Goal: Transaction & Acquisition: Purchase product/service

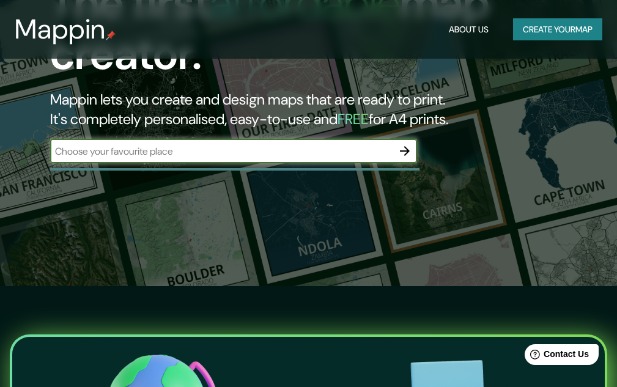
scroll to position [122, 0]
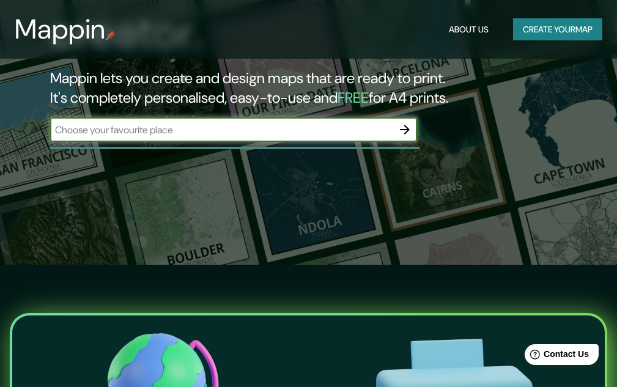
click at [224, 123] on input "text" at bounding box center [221, 130] width 342 height 14
click at [405, 126] on icon "button" at bounding box center [405, 130] width 10 height 10
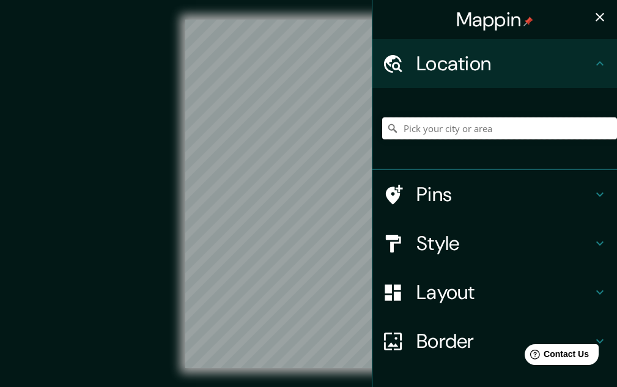
click at [427, 123] on input "Pick your city or area" at bounding box center [499, 128] width 235 height 22
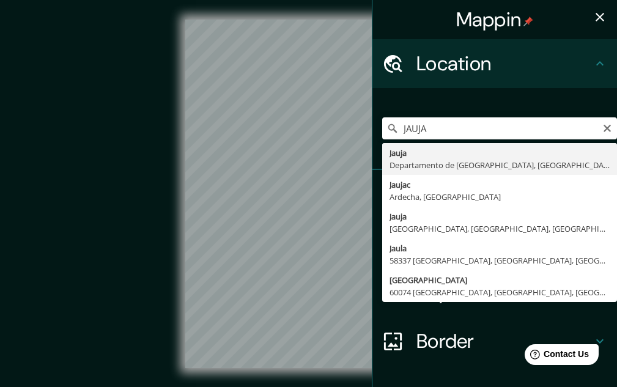
type input "[GEOGRAPHIC_DATA], [GEOGRAPHIC_DATA], [GEOGRAPHIC_DATA]"
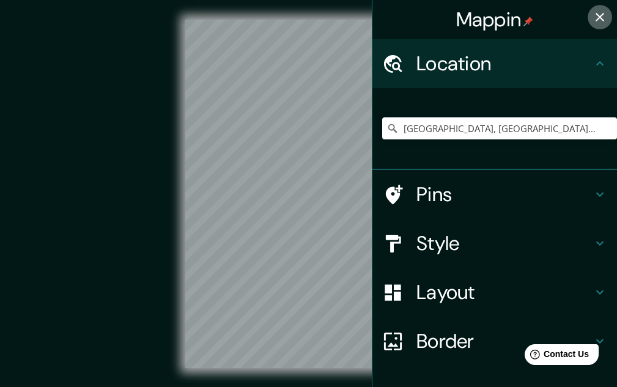
click at [595, 17] on icon "button" at bounding box center [599, 17] width 9 height 9
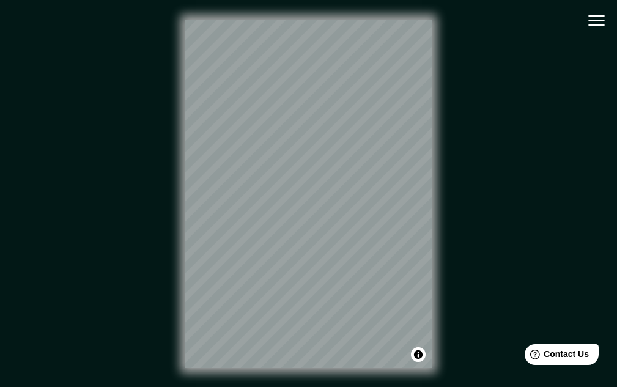
click at [587, 8] on button "button" at bounding box center [596, 20] width 31 height 31
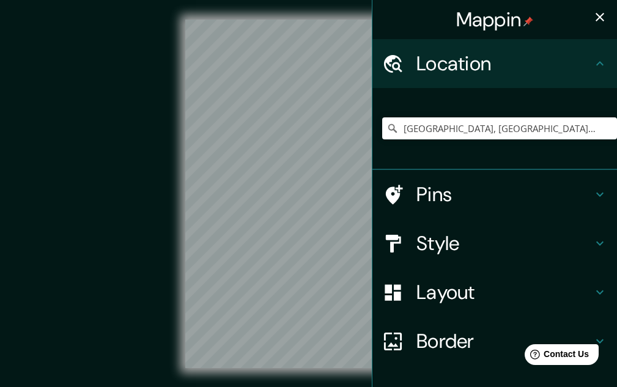
click at [449, 238] on h4 "Style" at bounding box center [504, 243] width 176 height 24
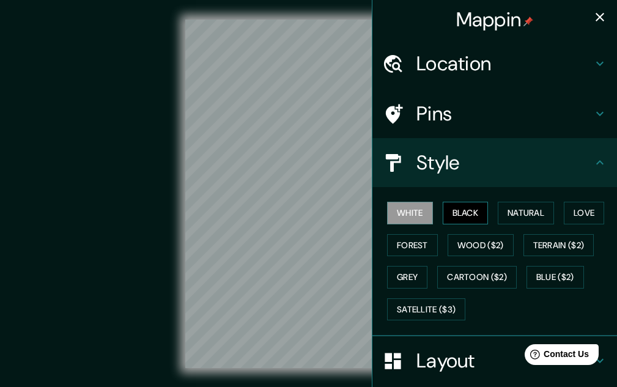
click at [474, 210] on button "Black" at bounding box center [466, 213] width 46 height 23
click at [521, 207] on button "Natural" at bounding box center [526, 213] width 56 height 23
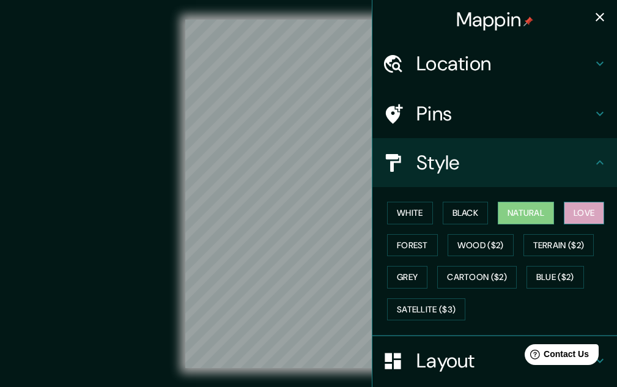
click at [573, 213] on button "Love" at bounding box center [584, 213] width 40 height 23
click at [402, 245] on button "Forest" at bounding box center [412, 245] width 51 height 23
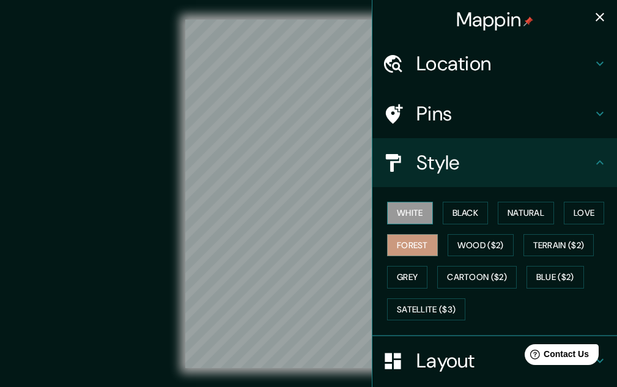
click at [399, 209] on button "White" at bounding box center [410, 213] width 46 height 23
click at [464, 212] on button "Black" at bounding box center [466, 213] width 46 height 23
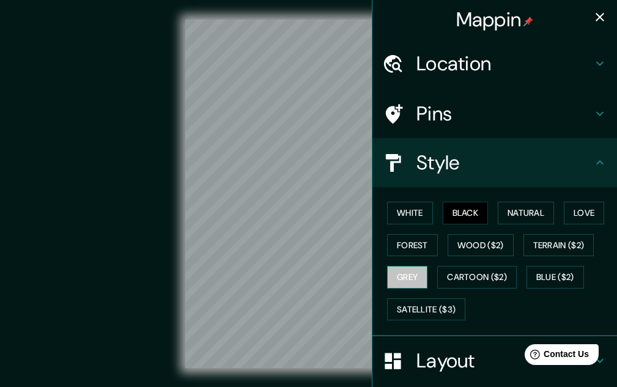
click at [405, 279] on button "Grey" at bounding box center [407, 277] width 40 height 23
click at [454, 210] on button "Black" at bounding box center [466, 213] width 46 height 23
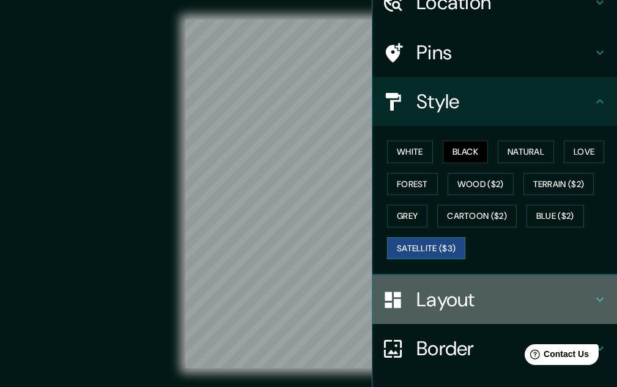
click at [448, 301] on h4 "Layout" at bounding box center [504, 299] width 176 height 24
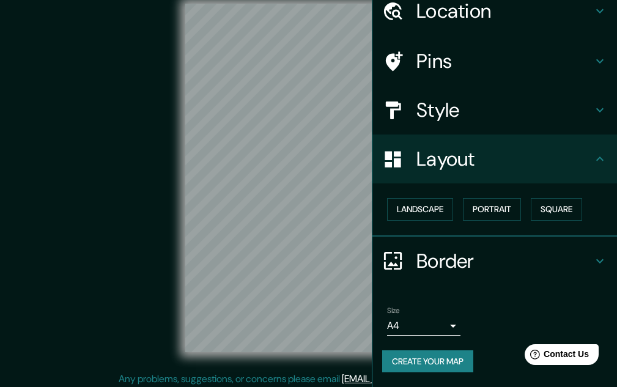
scroll to position [20, 0]
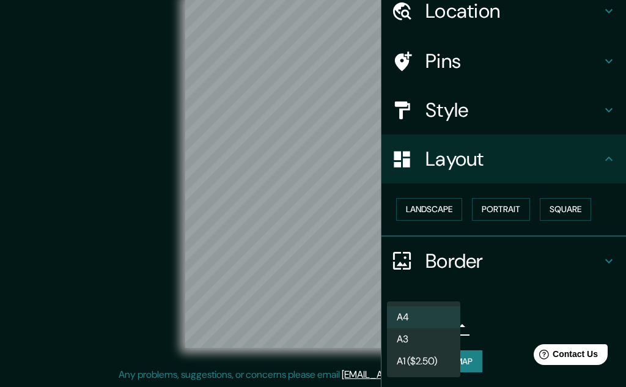
click at [418, 321] on body "Mappin Location [GEOGRAPHIC_DATA], [GEOGRAPHIC_DATA], [GEOGRAPHIC_DATA] Pins St…" at bounding box center [313, 173] width 626 height 387
click at [413, 343] on li "A3" at bounding box center [423, 339] width 73 height 22
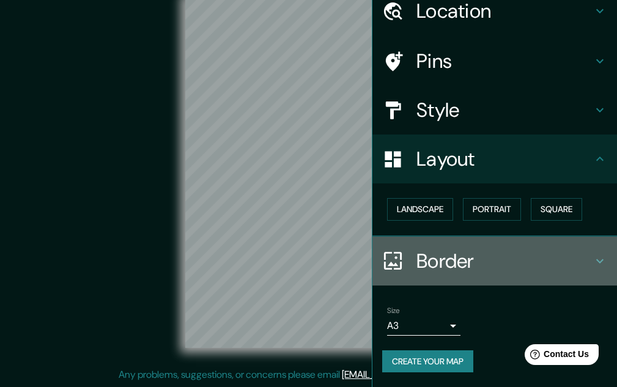
click at [456, 252] on h4 "Border" at bounding box center [504, 261] width 176 height 24
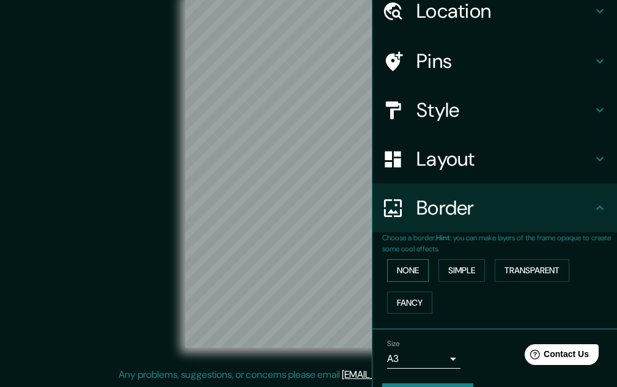
click at [411, 270] on button "None" at bounding box center [408, 270] width 42 height 23
click at [449, 271] on button "Simple" at bounding box center [461, 270] width 46 height 23
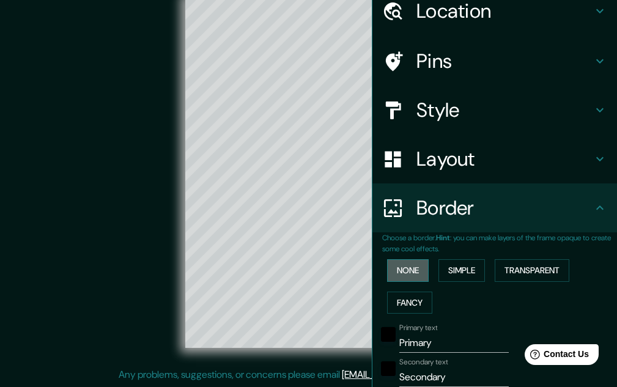
click at [399, 269] on button "None" at bounding box center [408, 270] width 42 height 23
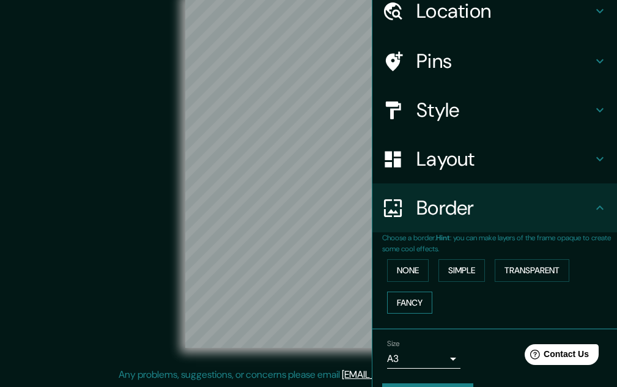
click at [408, 298] on button "Fancy" at bounding box center [409, 303] width 45 height 23
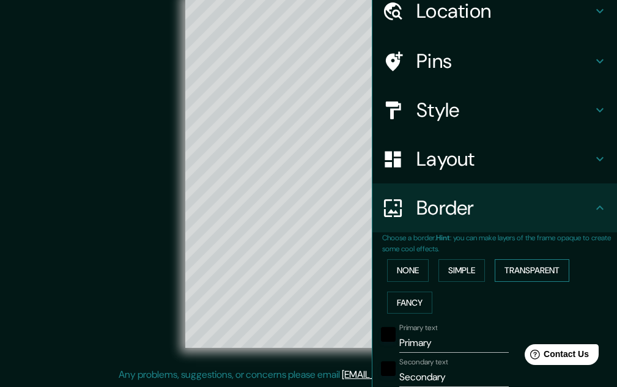
click at [521, 273] on button "Transparent" at bounding box center [532, 270] width 75 height 23
click at [389, 265] on button "None" at bounding box center [408, 270] width 42 height 23
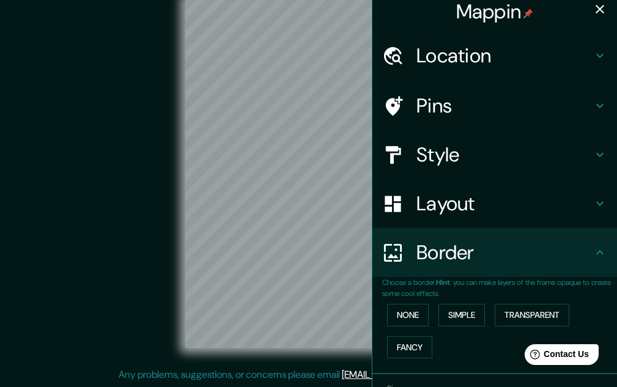
scroll to position [0, 0]
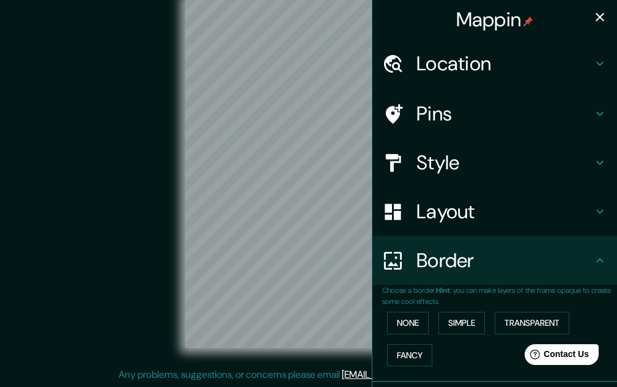
click at [450, 119] on h4 "Pins" at bounding box center [504, 113] width 176 height 24
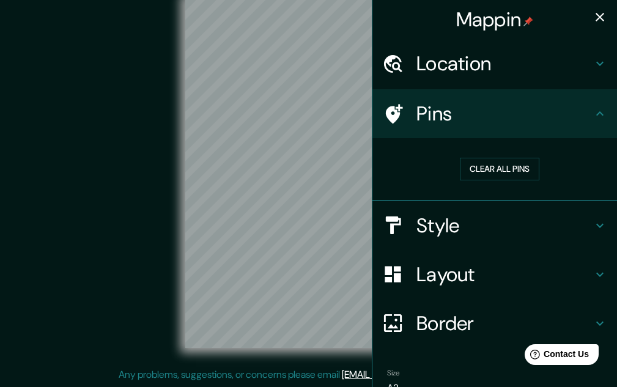
click at [594, 10] on icon "button" at bounding box center [599, 17] width 15 height 15
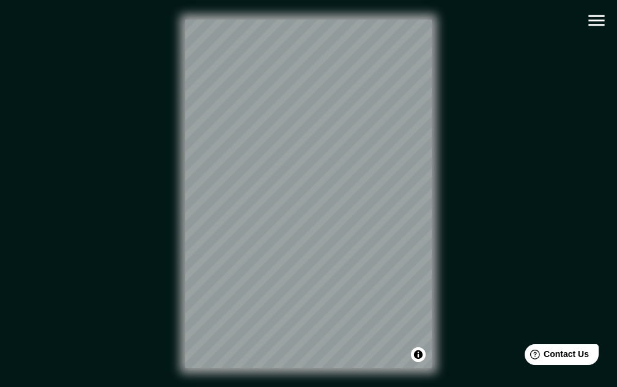
click at [592, 24] on icon "button" at bounding box center [596, 20] width 21 height 21
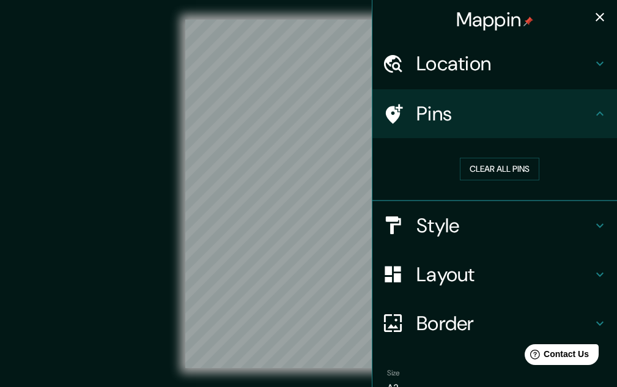
click at [435, 221] on h4 "Style" at bounding box center [504, 225] width 176 height 24
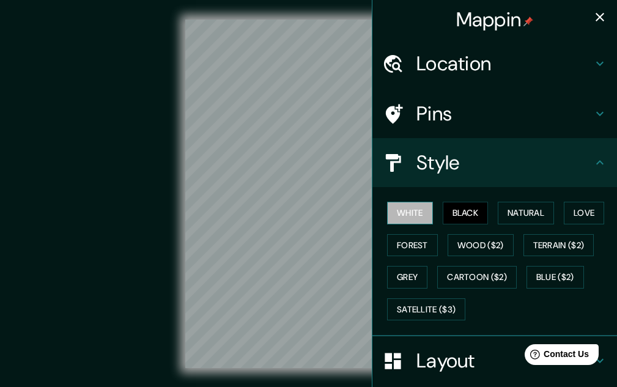
click at [408, 210] on button "White" at bounding box center [410, 213] width 46 height 23
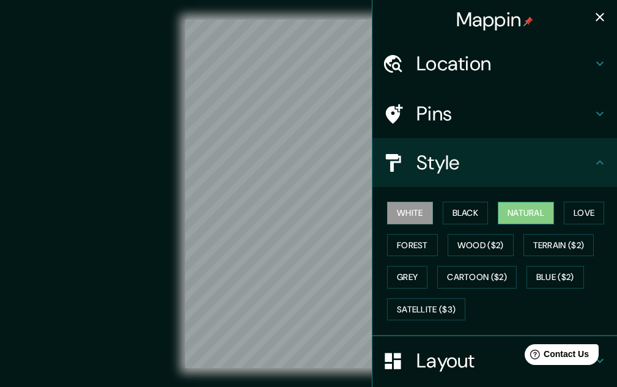
click at [500, 218] on button "Natural" at bounding box center [526, 213] width 56 height 23
click at [593, 216] on button "Love" at bounding box center [584, 213] width 40 height 23
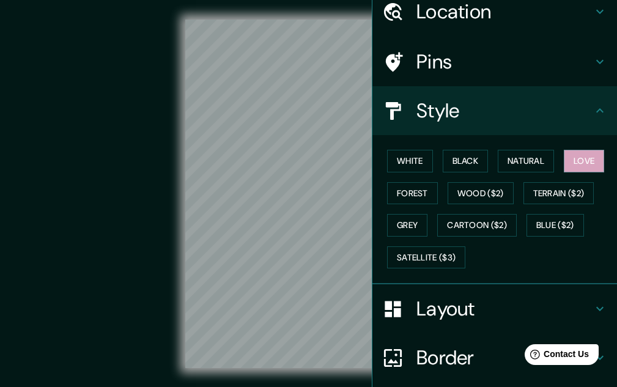
scroll to position [61, 0]
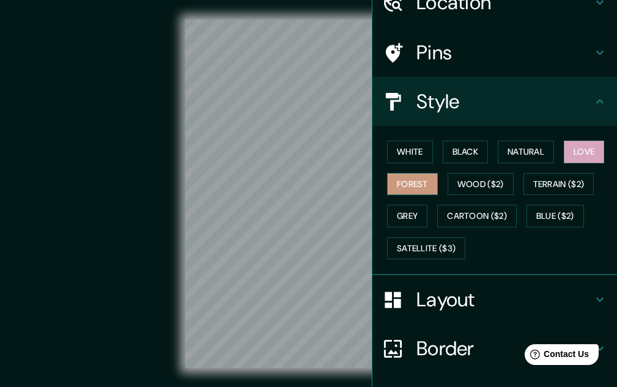
click at [410, 193] on button "Forest" at bounding box center [412, 184] width 51 height 23
click at [452, 148] on button "Black" at bounding box center [466, 152] width 46 height 23
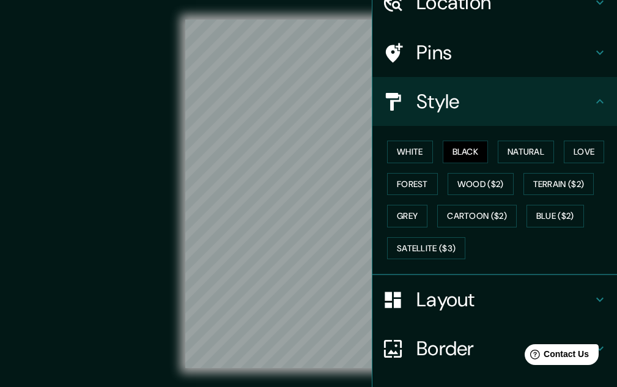
click at [419, 140] on div "Mappin Location [GEOGRAPHIC_DATA], [GEOGRAPHIC_DATA], [GEOGRAPHIC_DATA] Pins St…" at bounding box center [308, 203] width 617 height 407
click at [370, 210] on div "Mappin Location [GEOGRAPHIC_DATA], [GEOGRAPHIC_DATA], [GEOGRAPHIC_DATA] Pins St…" at bounding box center [308, 203] width 617 height 407
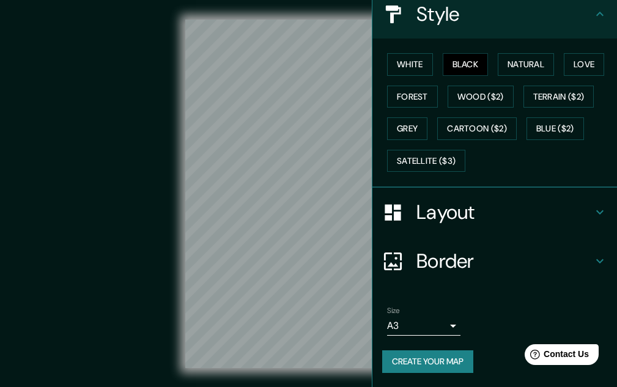
scroll to position [149, 0]
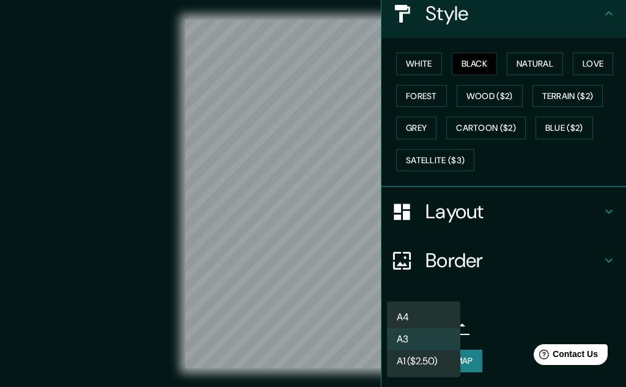
click at [427, 323] on body "Mappin Location [GEOGRAPHIC_DATA], [GEOGRAPHIC_DATA], [GEOGRAPHIC_DATA] Pins St…" at bounding box center [313, 193] width 626 height 387
click at [425, 359] on li "A1 ($2.50)" at bounding box center [423, 361] width 73 height 22
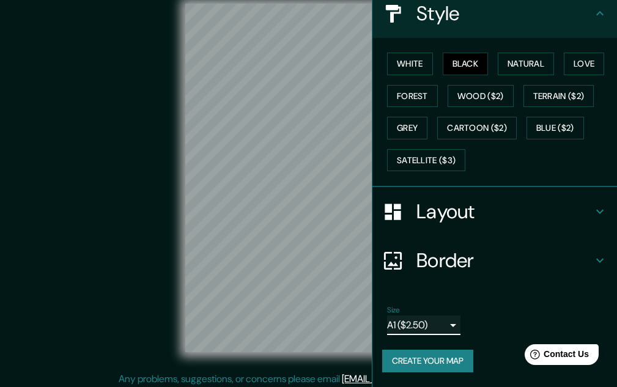
scroll to position [20, 0]
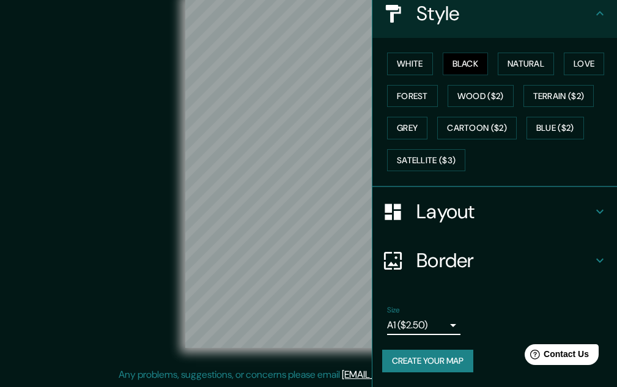
click at [425, 317] on body "Mappin Location [GEOGRAPHIC_DATA], [GEOGRAPHIC_DATA], [GEOGRAPHIC_DATA] Pins St…" at bounding box center [308, 173] width 617 height 387
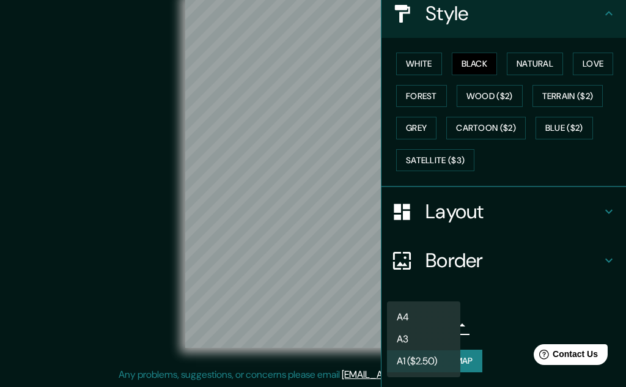
click at [419, 334] on li "A3" at bounding box center [423, 339] width 73 height 22
type input "a4"
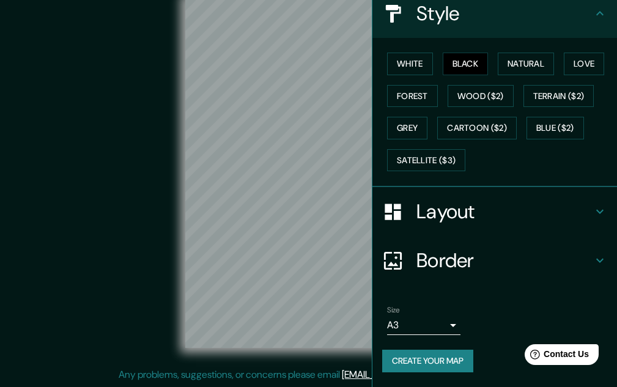
click at [176, 218] on div "© Mapbox © OpenStreetMap Improve this map" at bounding box center [308, 173] width 555 height 348
click at [511, 205] on h4 "Layout" at bounding box center [504, 211] width 176 height 24
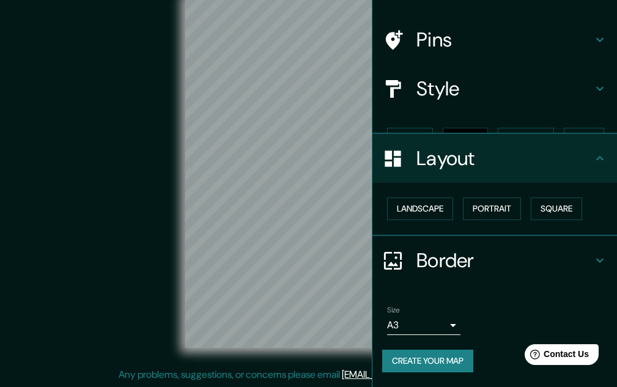
scroll to position [53, 0]
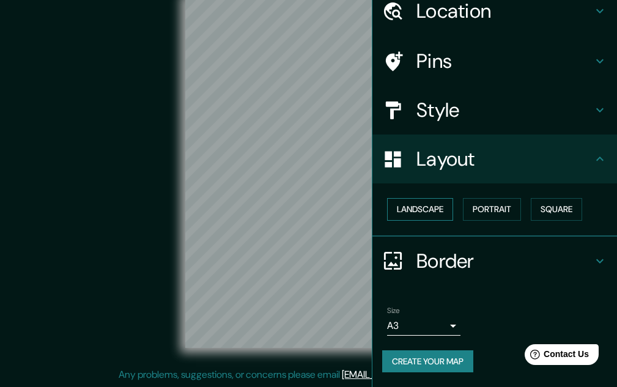
click at [411, 215] on button "Landscape" at bounding box center [420, 209] width 66 height 23
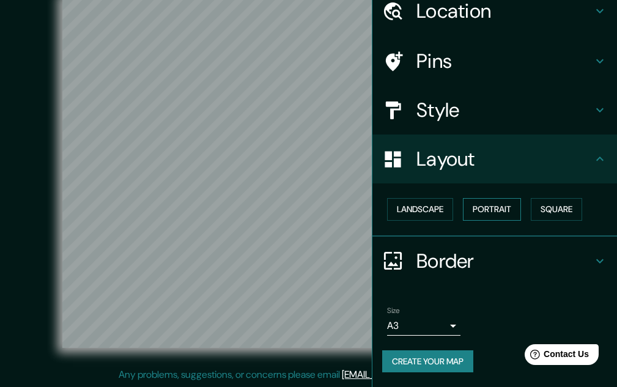
click at [476, 202] on button "Portrait" at bounding box center [492, 209] width 58 height 23
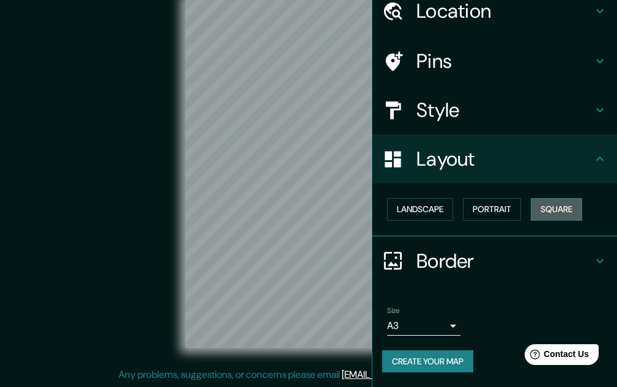
click at [540, 207] on button "Square" at bounding box center [556, 209] width 51 height 23
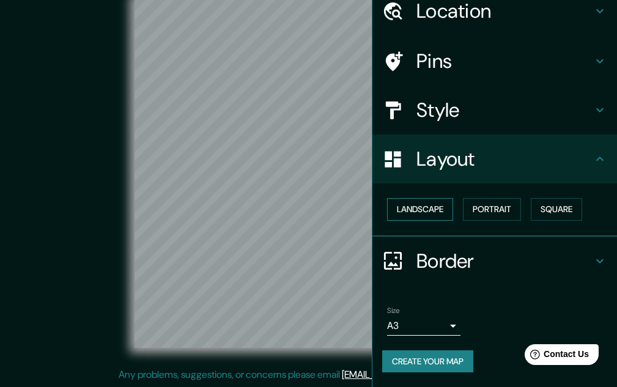
click at [424, 215] on button "Landscape" at bounding box center [420, 209] width 66 height 23
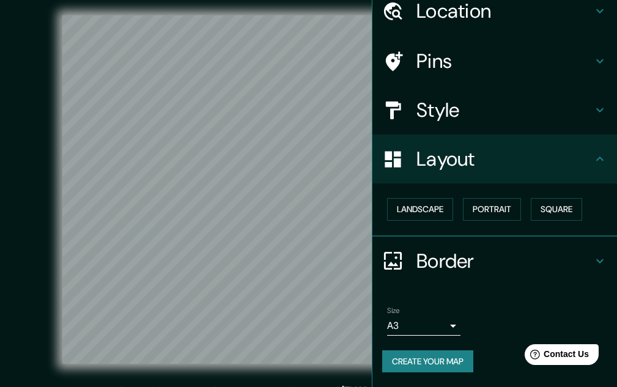
scroll to position [0, 0]
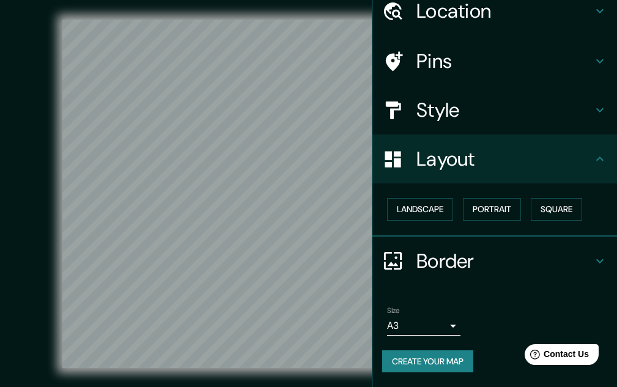
click at [611, 152] on div "Mappin Location [GEOGRAPHIC_DATA], [GEOGRAPHIC_DATA], [GEOGRAPHIC_DATA] Pins St…" at bounding box center [494, 193] width 245 height 387
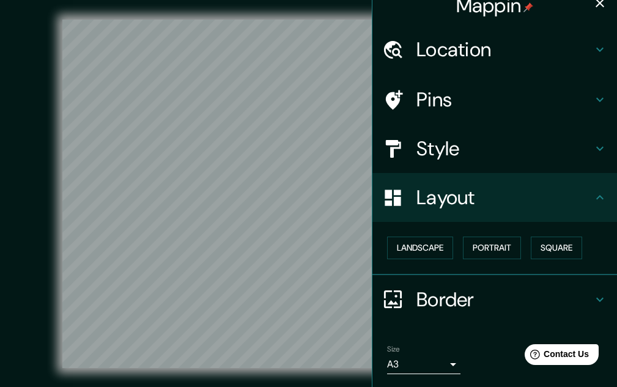
click at [616, 35] on html "Mappin Location [GEOGRAPHIC_DATA], [GEOGRAPHIC_DATA], [GEOGRAPHIC_DATA] Pins St…" at bounding box center [308, 193] width 617 height 387
